Goal: Communication & Community: Ask a question

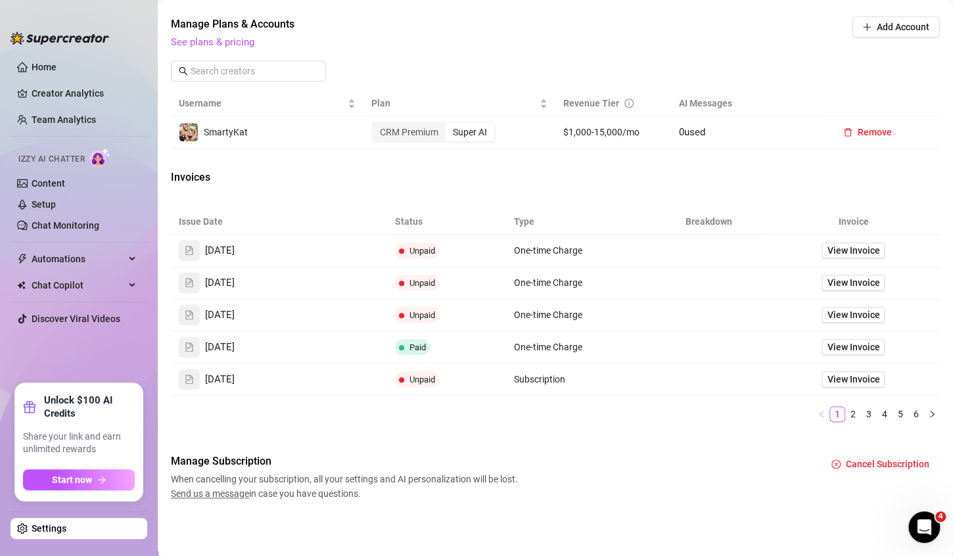
scroll to position [519, 0]
click at [836, 250] on span "View Invoice" at bounding box center [853, 250] width 53 height 14
click at [202, 491] on span "Send us a message" at bounding box center [210, 493] width 78 height 11
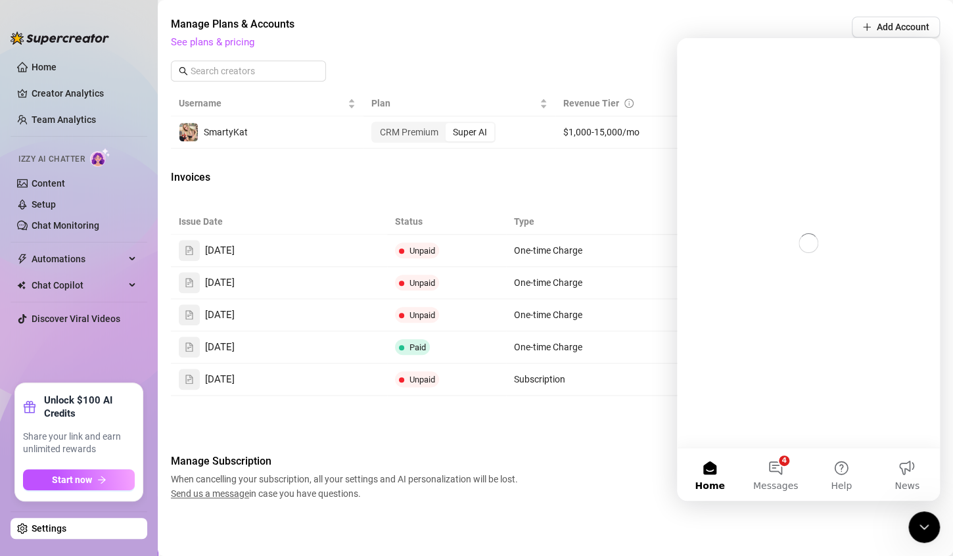
scroll to position [0, 0]
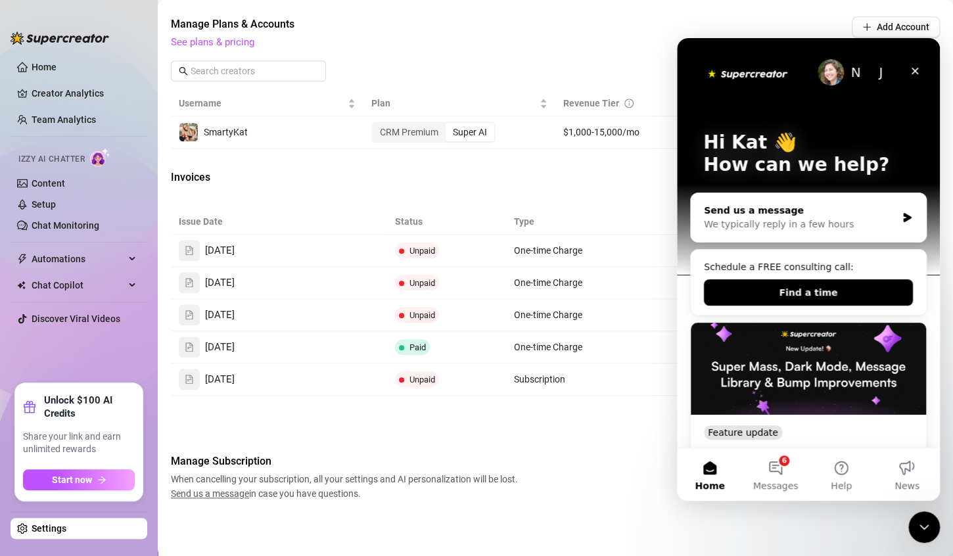
click at [835, 218] on div "We typically reply in a few hours" at bounding box center [800, 225] width 193 height 14
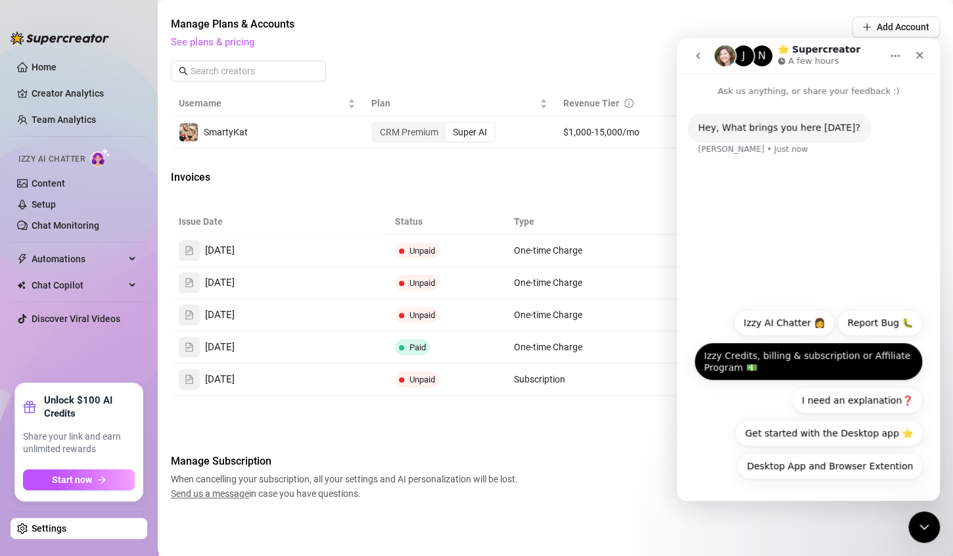
click at [749, 363] on button "Izzy Credits, billing & subscription or Affiliate Program 💵" at bounding box center [808, 361] width 229 height 38
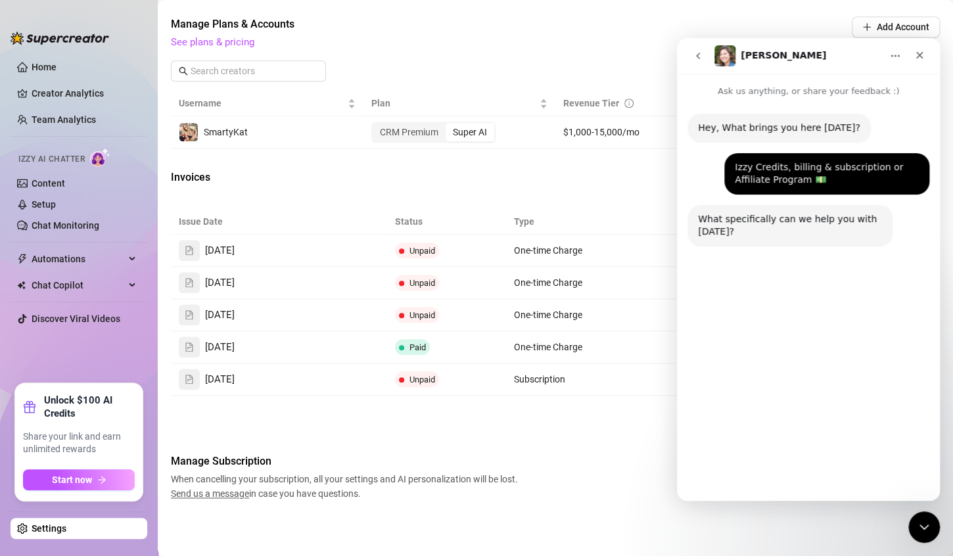
click at [839, 430] on button "Upgrade / Downgrade Plan" at bounding box center [850, 433] width 143 height 26
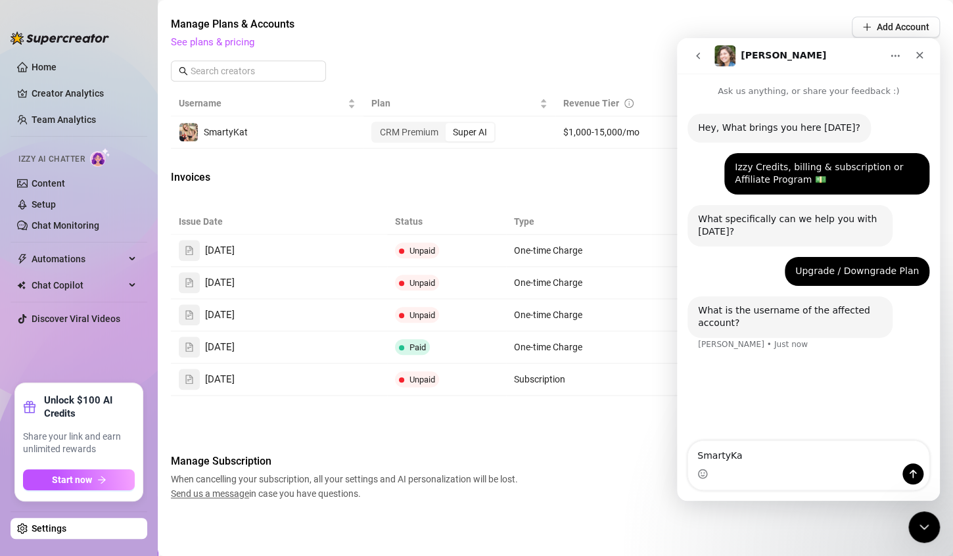
type textarea "SmartyKat"
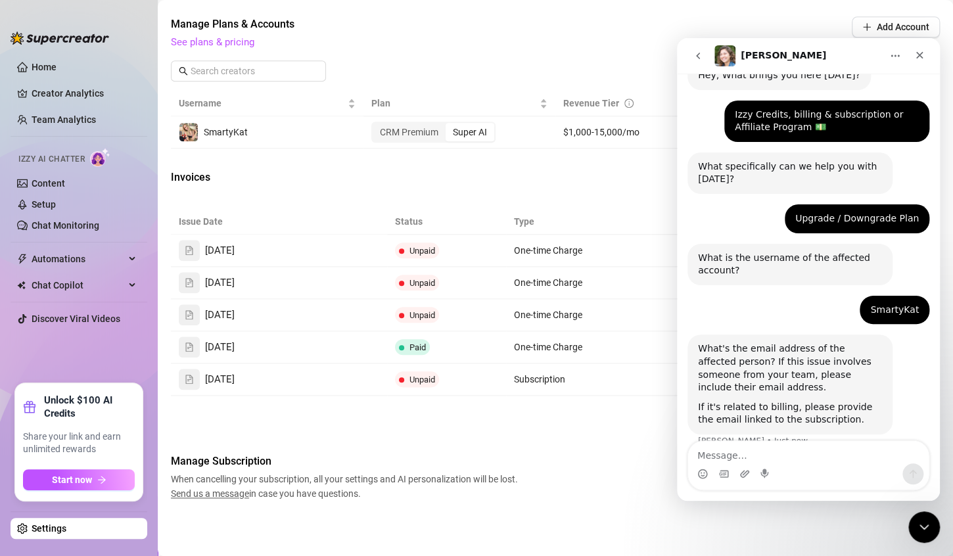
scroll to position [74, 0]
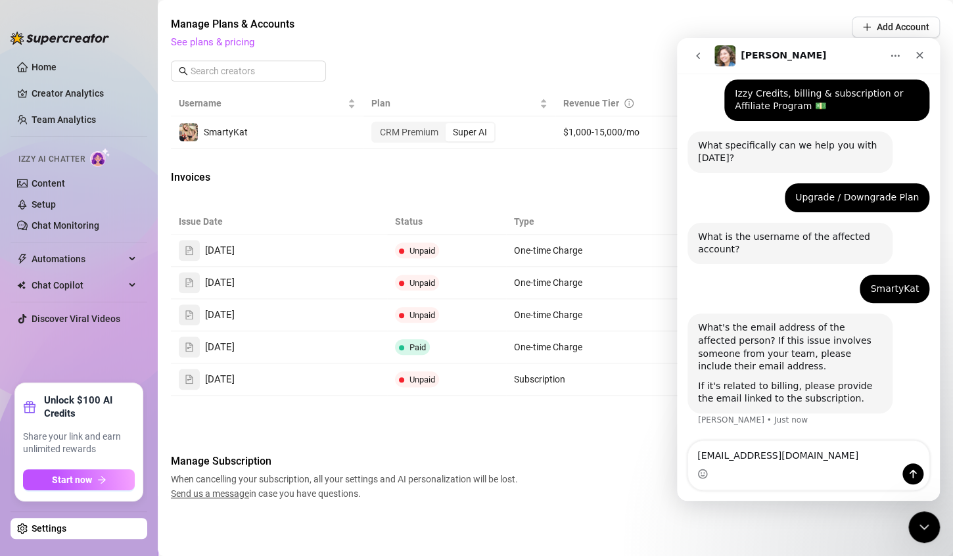
type textarea "[EMAIL_ADDRESS][DOMAIN_NAME]"
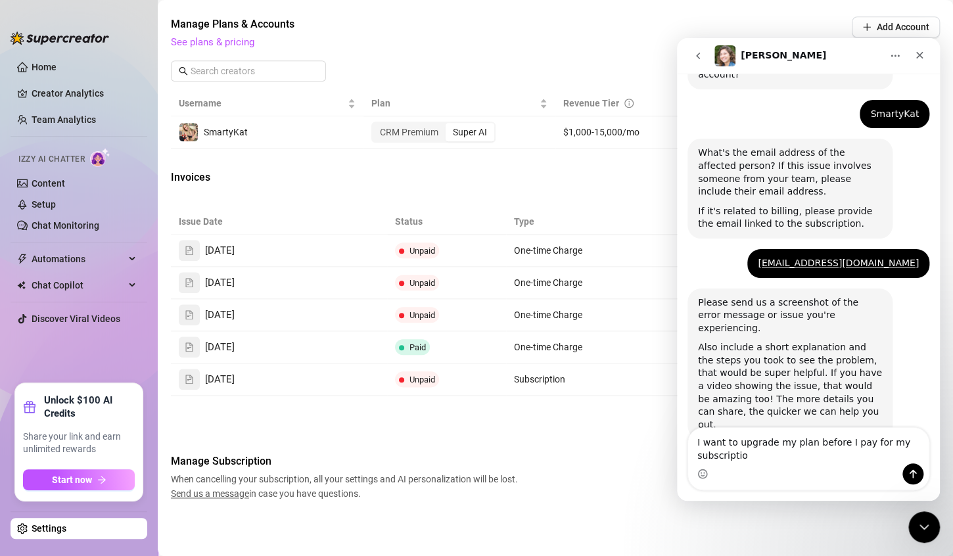
scroll to position [262, 0]
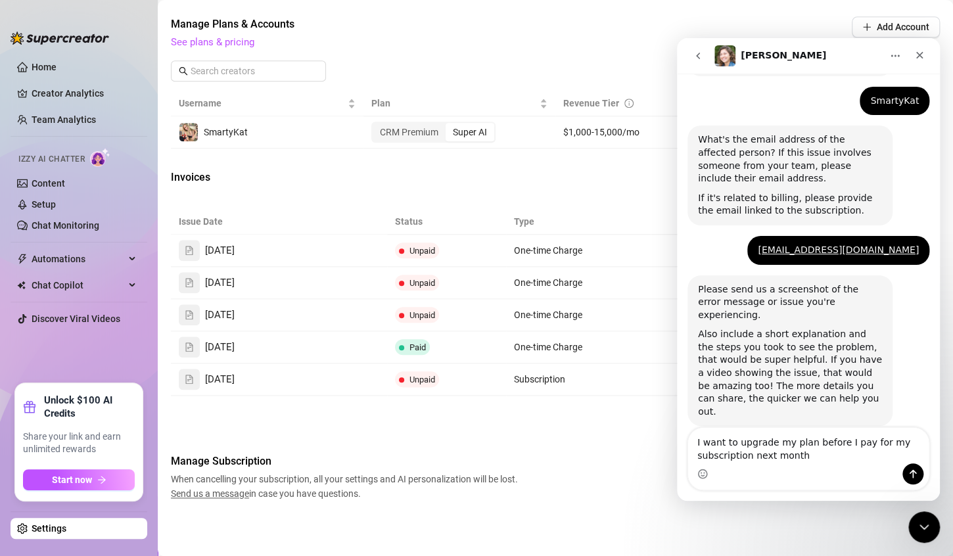
type textarea "I want to upgrade my plan before I pay for my subscription next month."
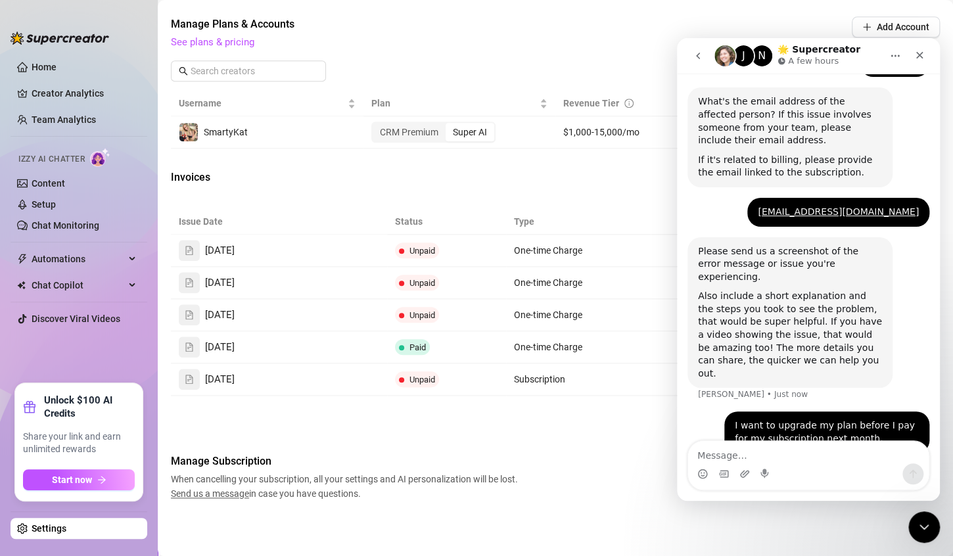
scroll to position [300, 0]
click at [921, 57] on icon "Close" at bounding box center [919, 55] width 11 height 11
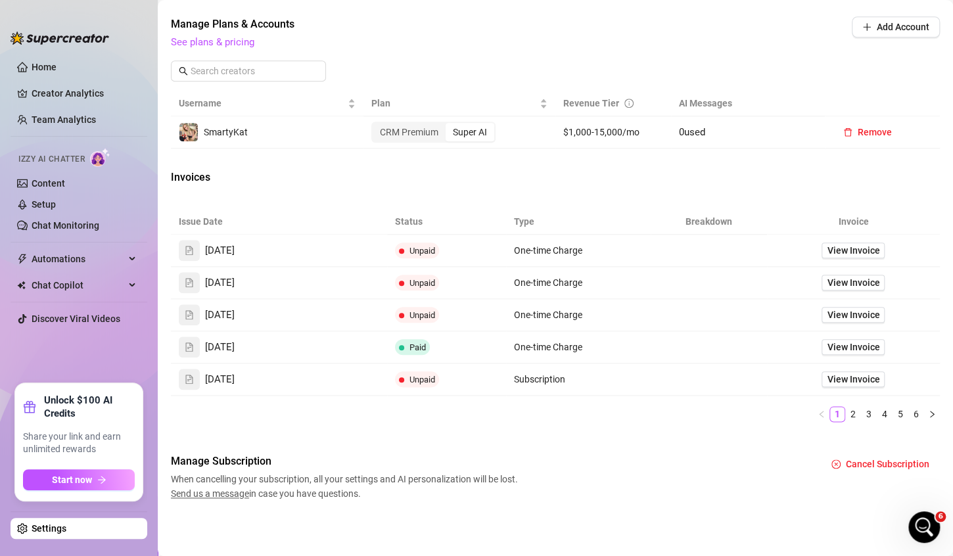
scroll to position [300, 0]
